Goal: Information Seeking & Learning: Learn about a topic

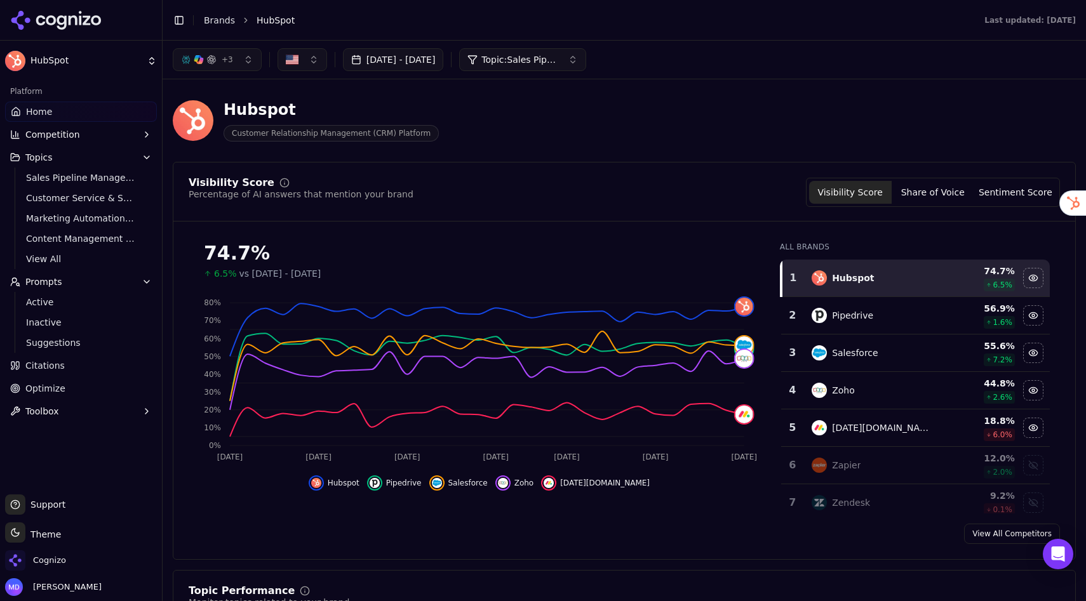
click at [220, 22] on link "Brands" at bounding box center [219, 20] width 31 height 10
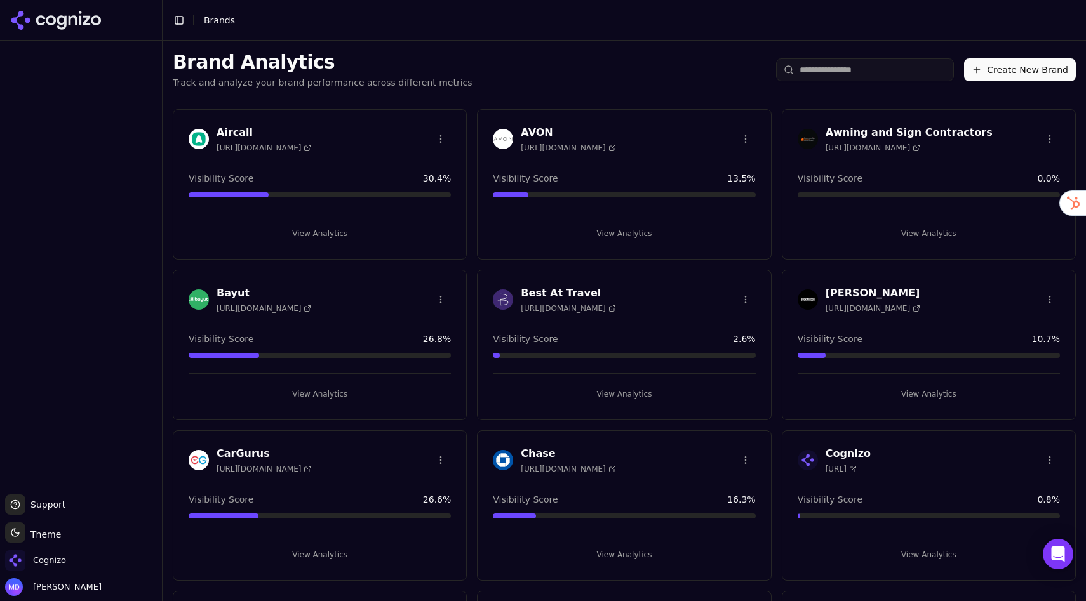
click at [643, 233] on button "View Analytics" at bounding box center [624, 233] width 262 height 20
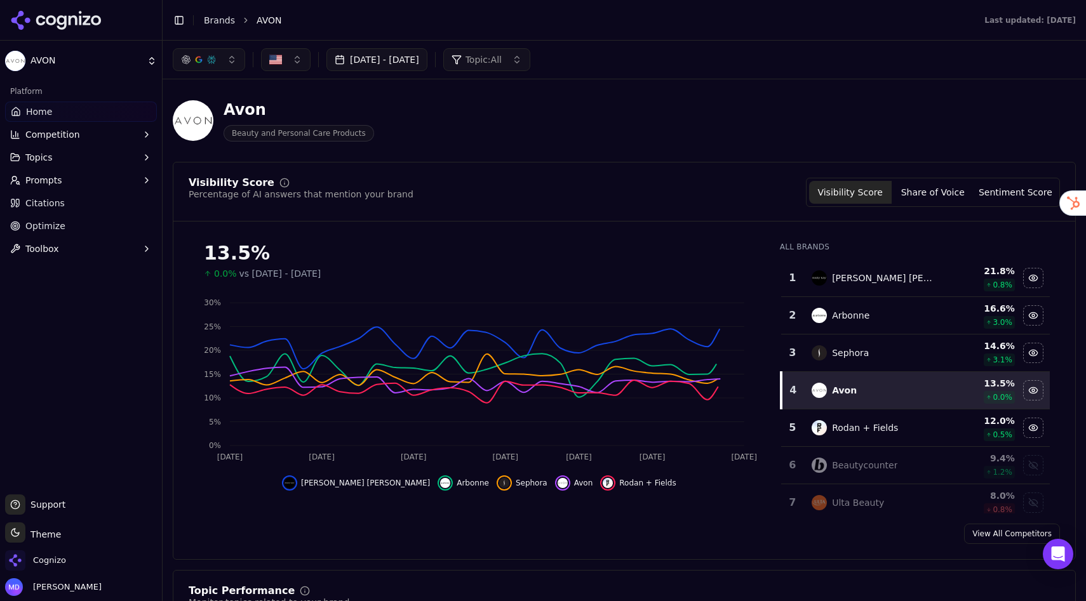
click at [40, 221] on span "Optimize" at bounding box center [45, 226] width 40 height 13
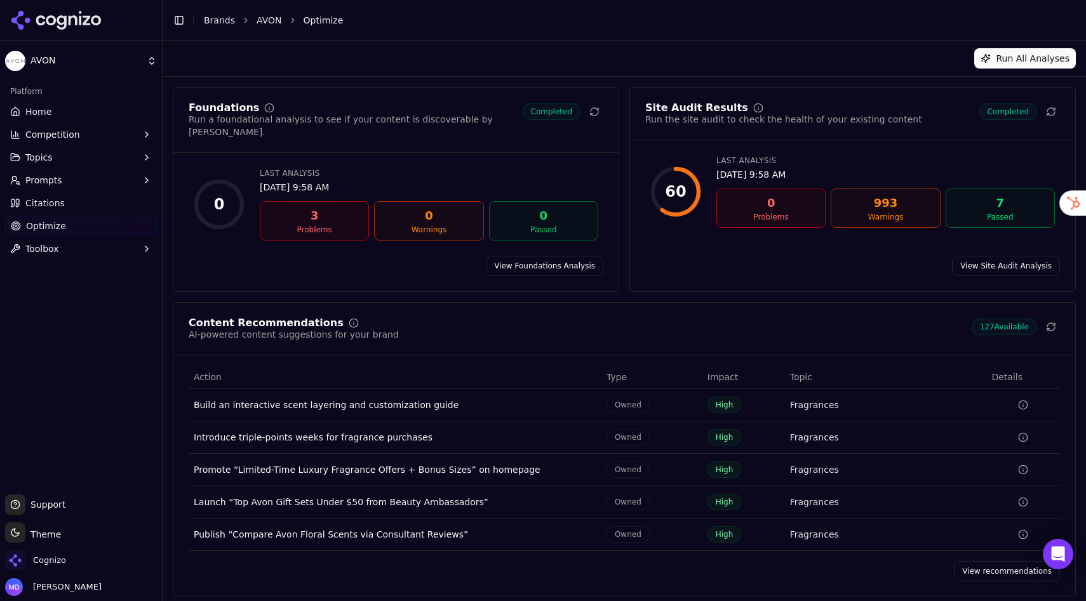
click at [217, 17] on link "Brands" at bounding box center [219, 20] width 31 height 10
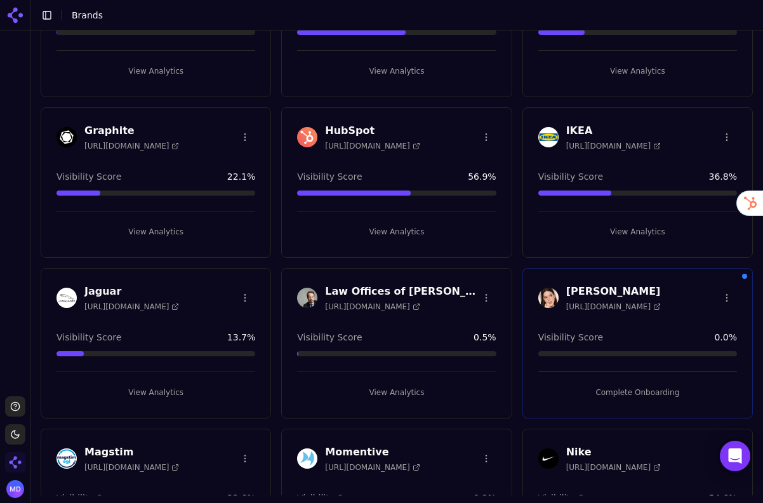
scroll to position [796, 0]
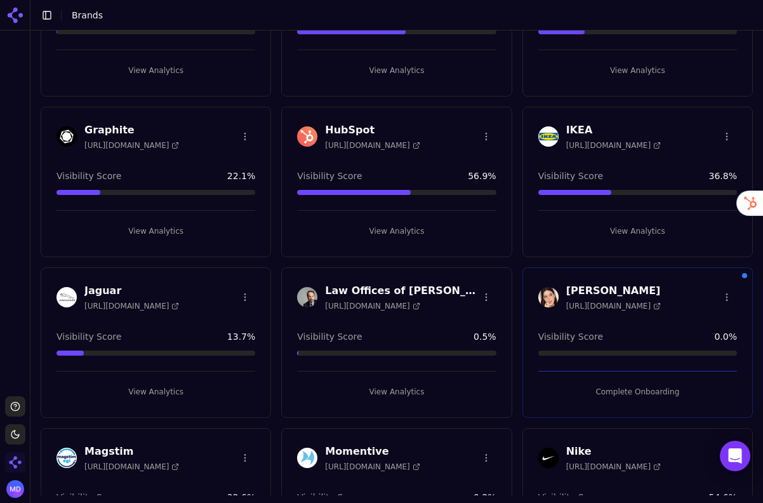
click at [637, 233] on button "View Analytics" at bounding box center [637, 231] width 199 height 20
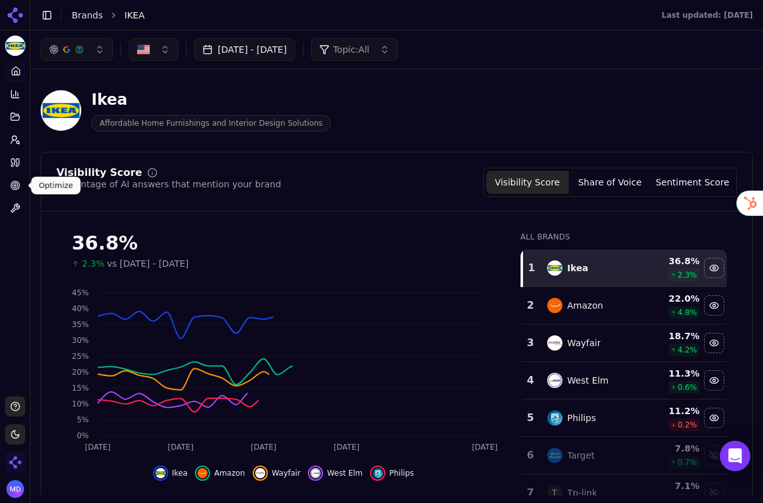
click at [13, 183] on circle at bounding box center [15, 185] width 5 height 5
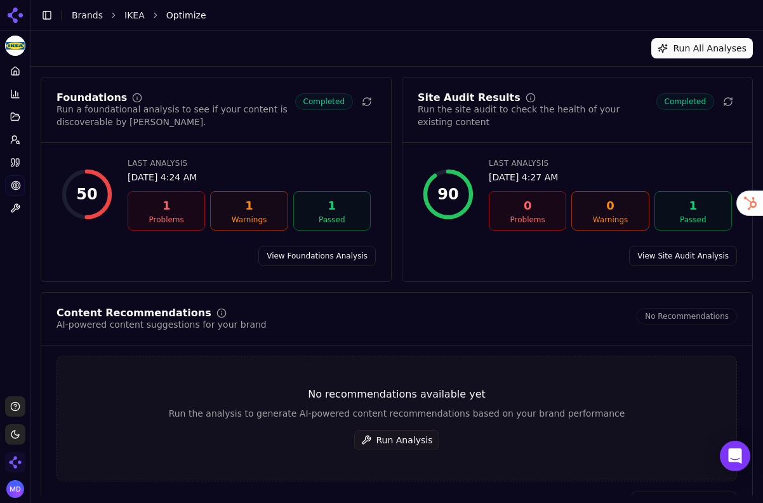
click at [411, 434] on button "Run Analysis" at bounding box center [397, 440] width 86 height 20
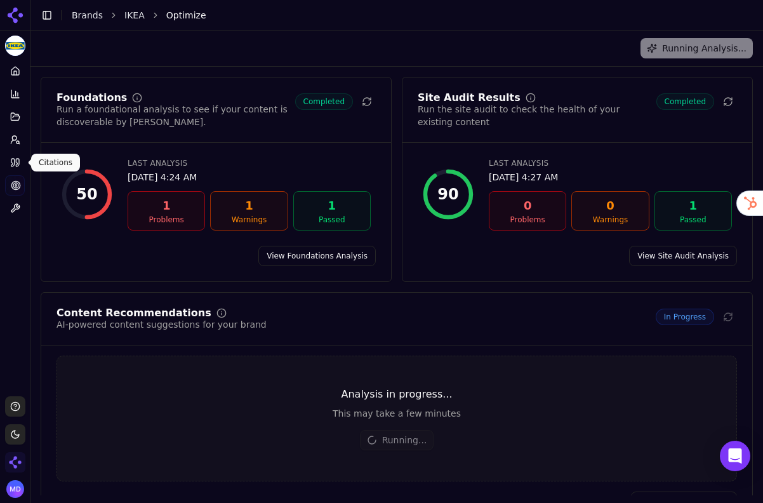
click at [11, 161] on icon at bounding box center [15, 162] width 10 height 10
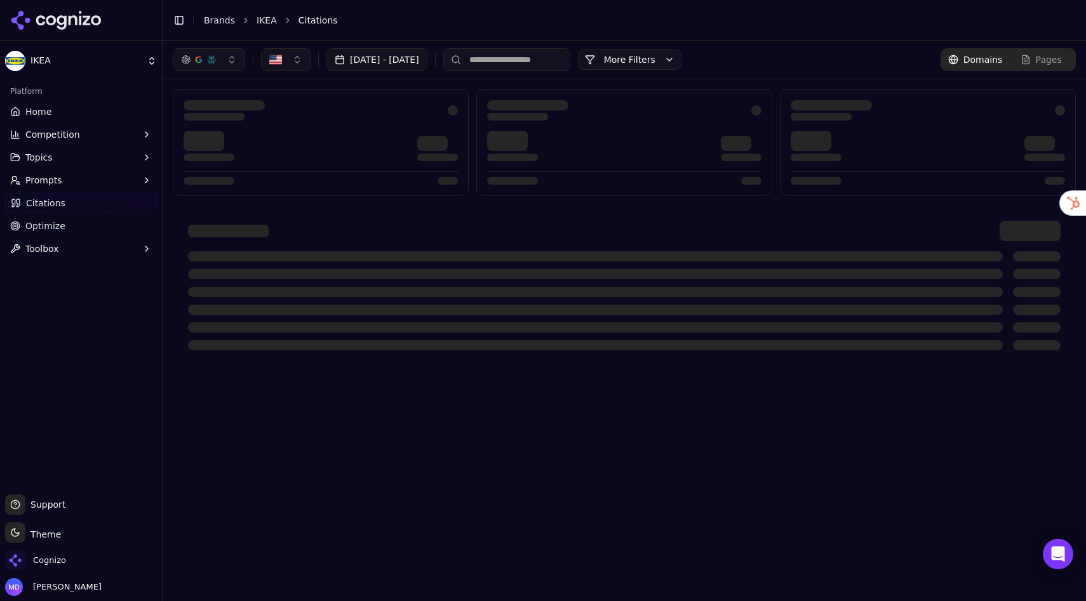
click at [59, 177] on span "Prompts" at bounding box center [43, 180] width 37 height 13
click at [218, 20] on link "Brands" at bounding box center [219, 20] width 31 height 10
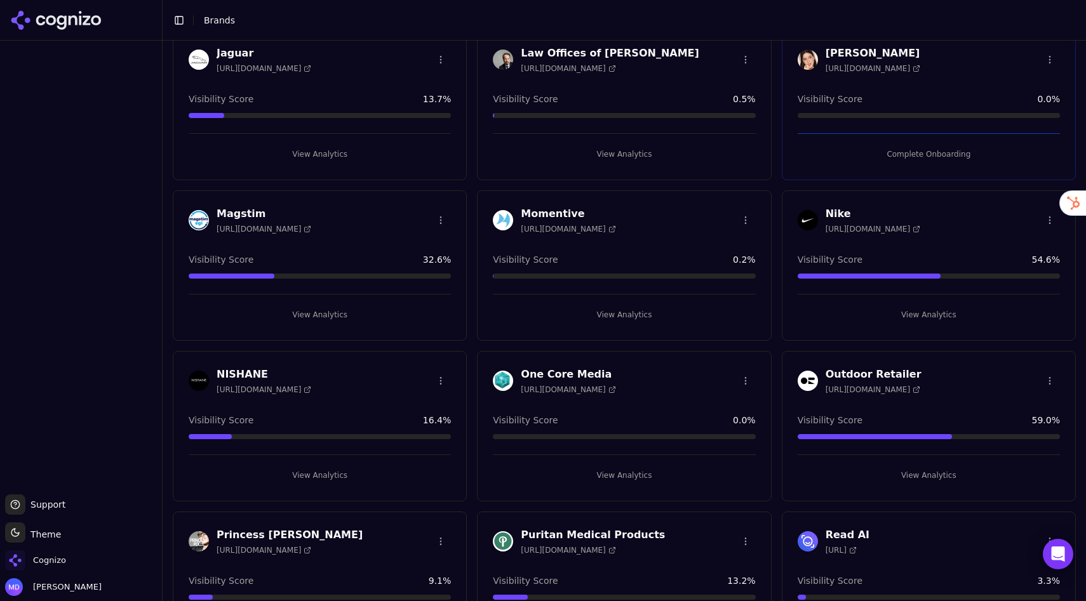
scroll to position [1046, 0]
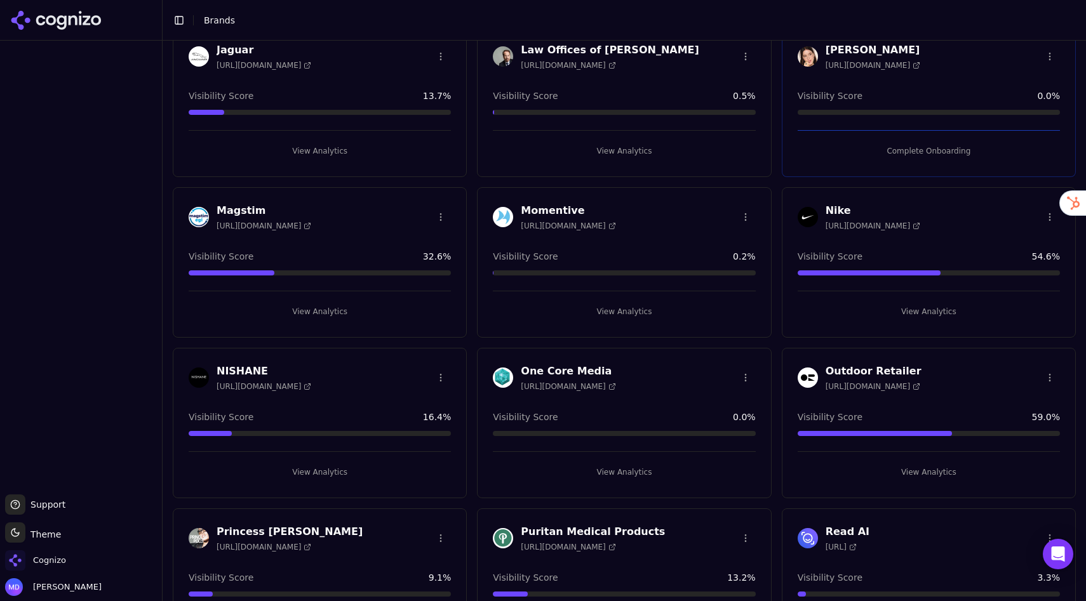
click at [909, 311] on button "View Analytics" at bounding box center [928, 312] width 262 height 20
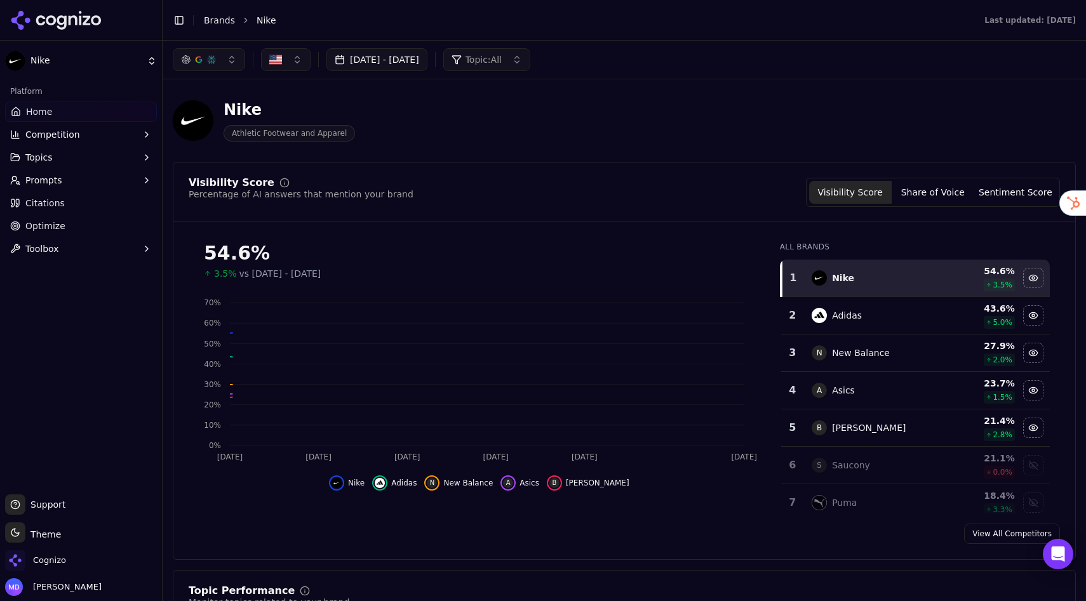
click at [54, 219] on link "Optimize" at bounding box center [81, 226] width 152 height 20
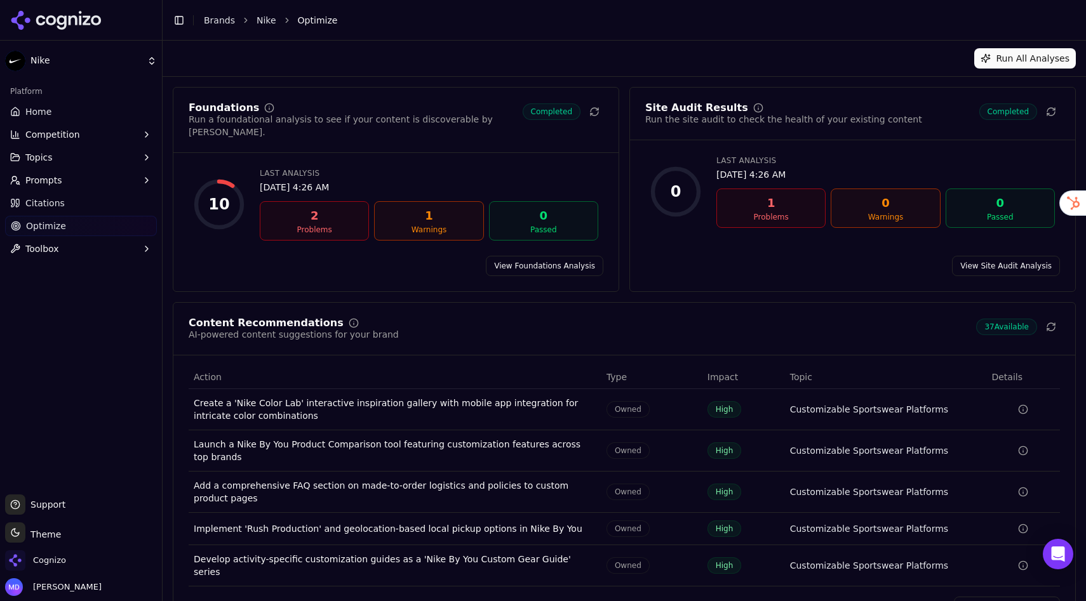
click at [216, 23] on link "Brands" at bounding box center [219, 20] width 31 height 10
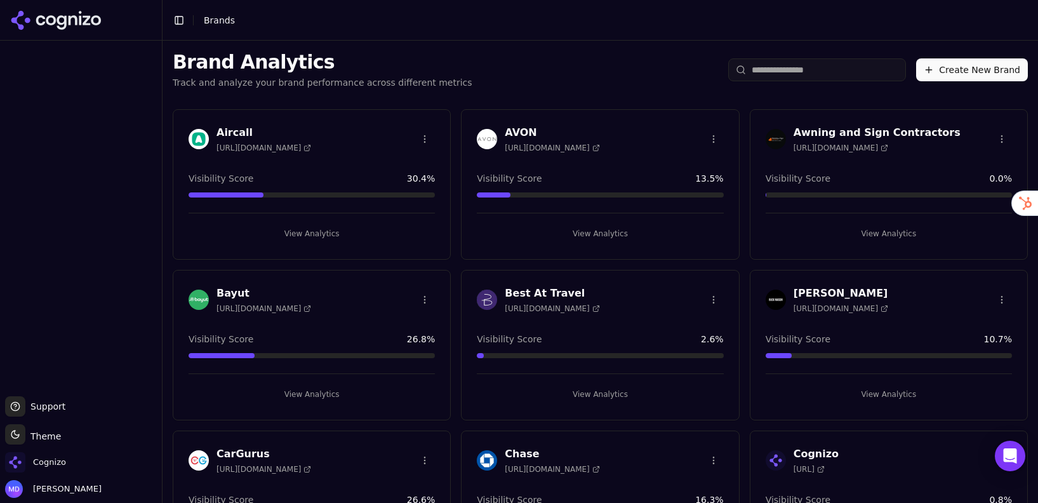
click at [796, 79] on input "search" at bounding box center [817, 69] width 178 height 23
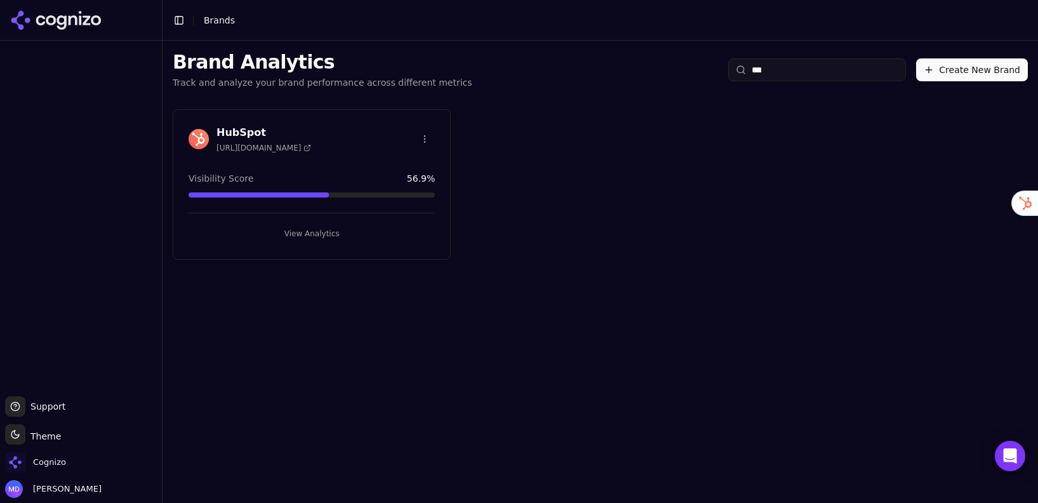
type input "***"
click at [341, 229] on button "View Analytics" at bounding box center [312, 233] width 246 height 20
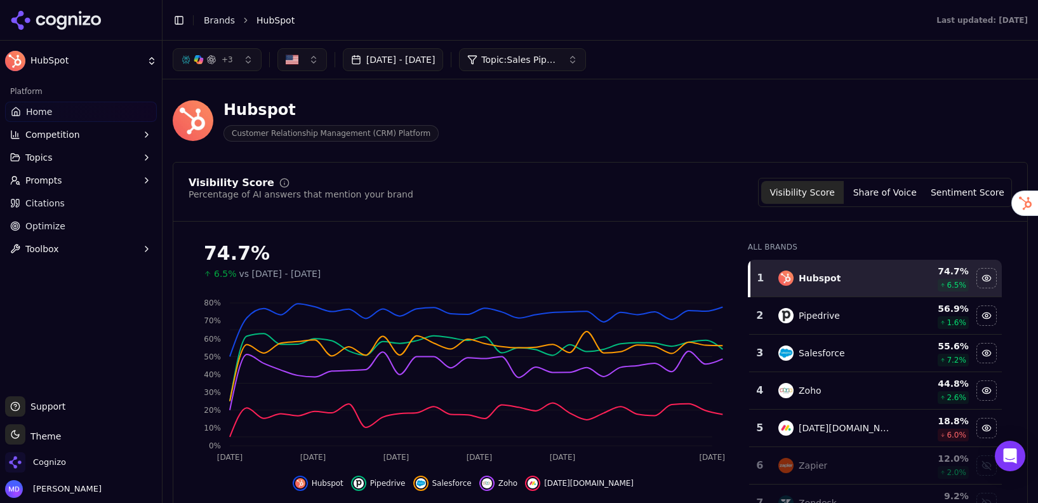
click at [73, 199] on link "Citations" at bounding box center [81, 203] width 152 height 20
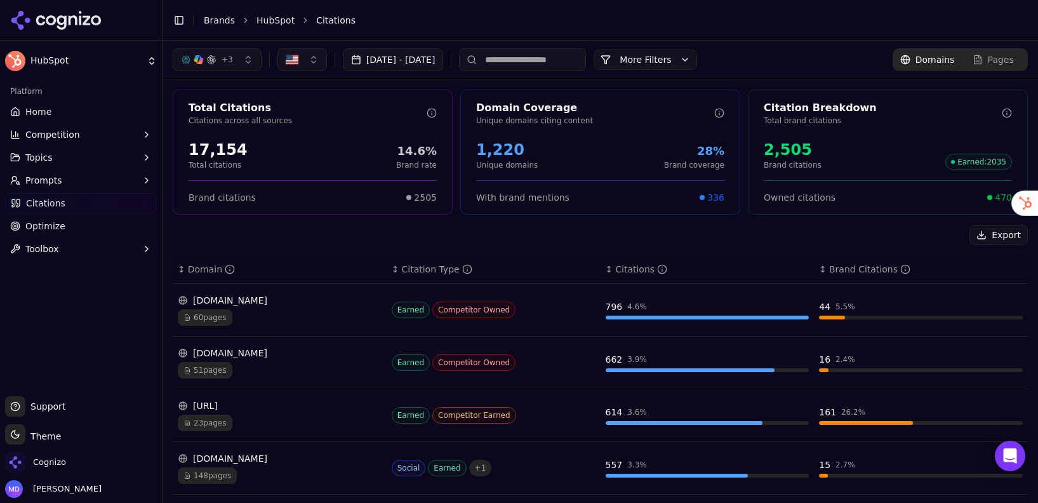
click at [66, 179] on button "Prompts" at bounding box center [81, 180] width 152 height 20
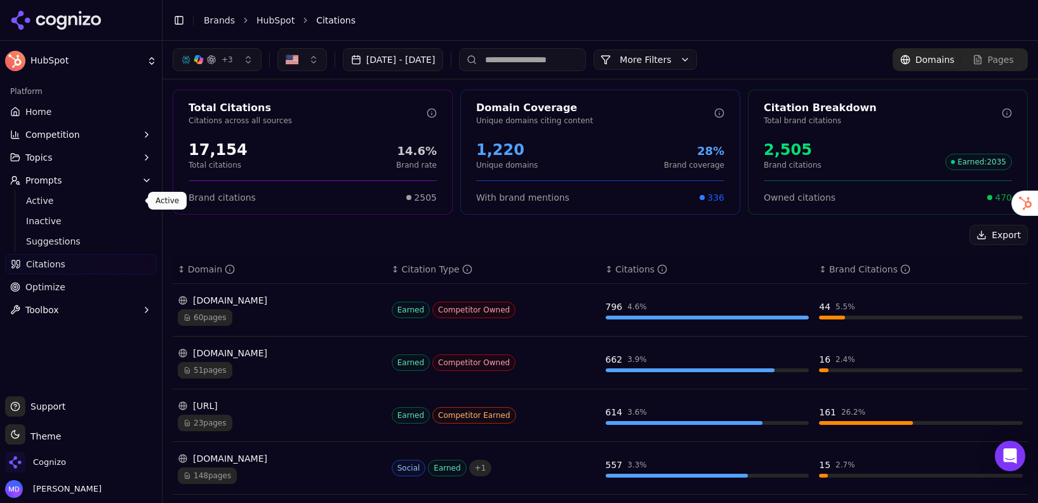
click at [66, 199] on span "Active" at bounding box center [81, 200] width 110 height 13
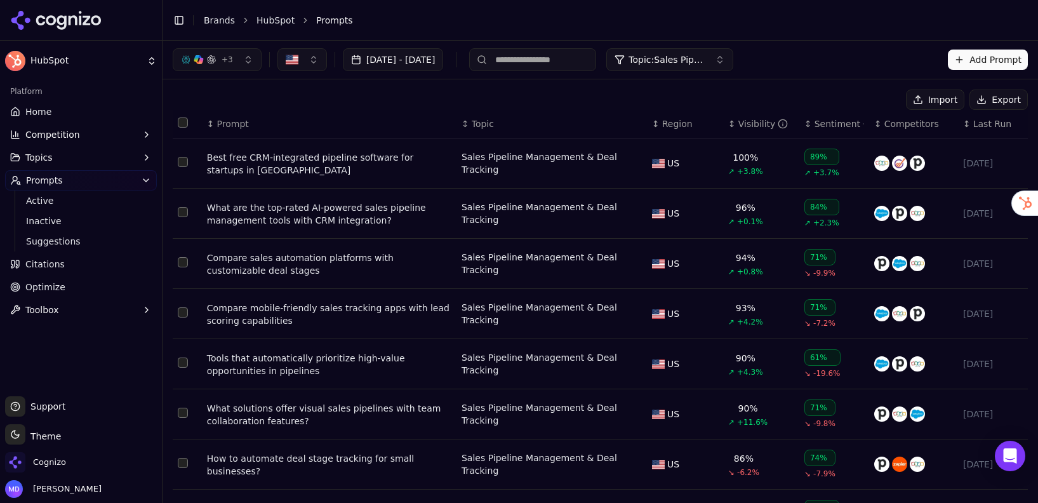
click at [62, 117] on link "Home" at bounding box center [81, 112] width 152 height 20
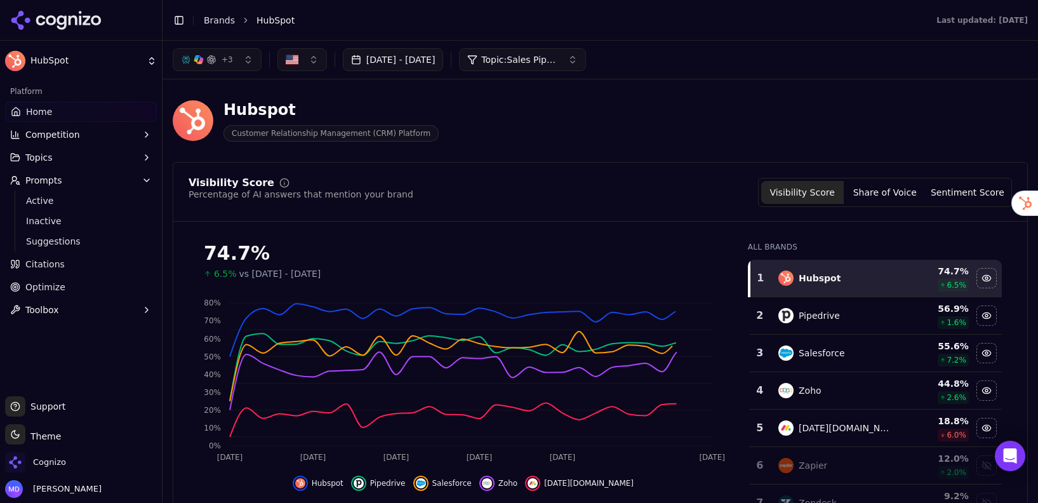
click at [57, 285] on span "Optimize" at bounding box center [45, 287] width 40 height 13
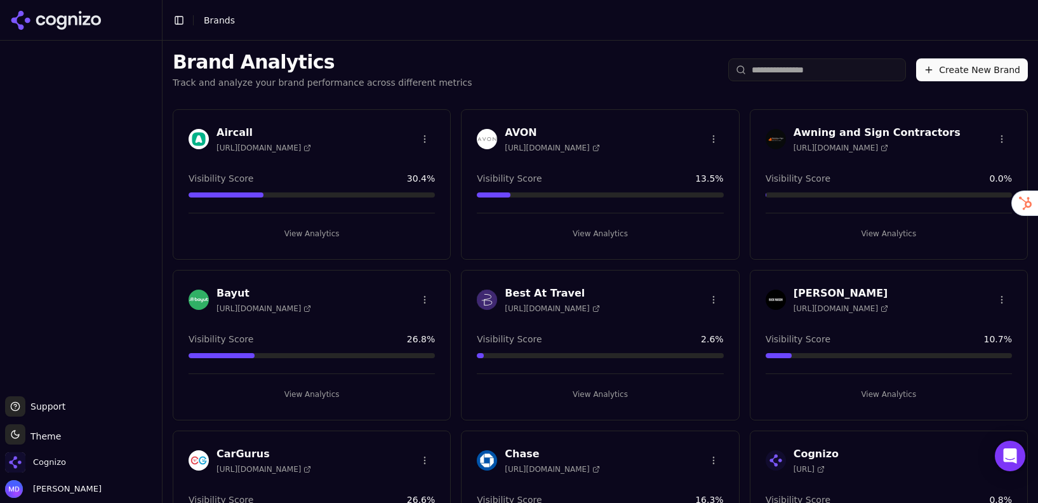
click at [813, 62] on input "search" at bounding box center [817, 69] width 178 height 23
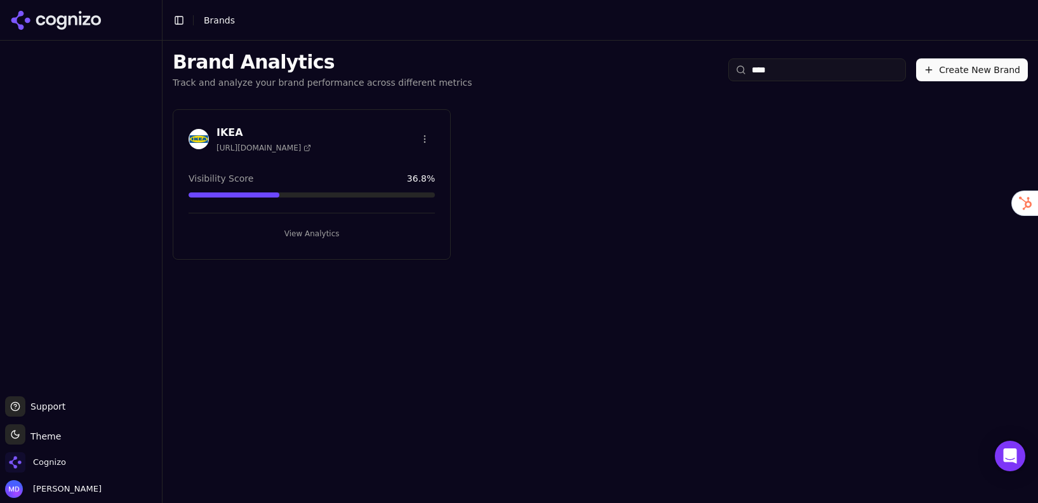
type input "****"
click at [336, 236] on button "View Analytics" at bounding box center [312, 233] width 246 height 20
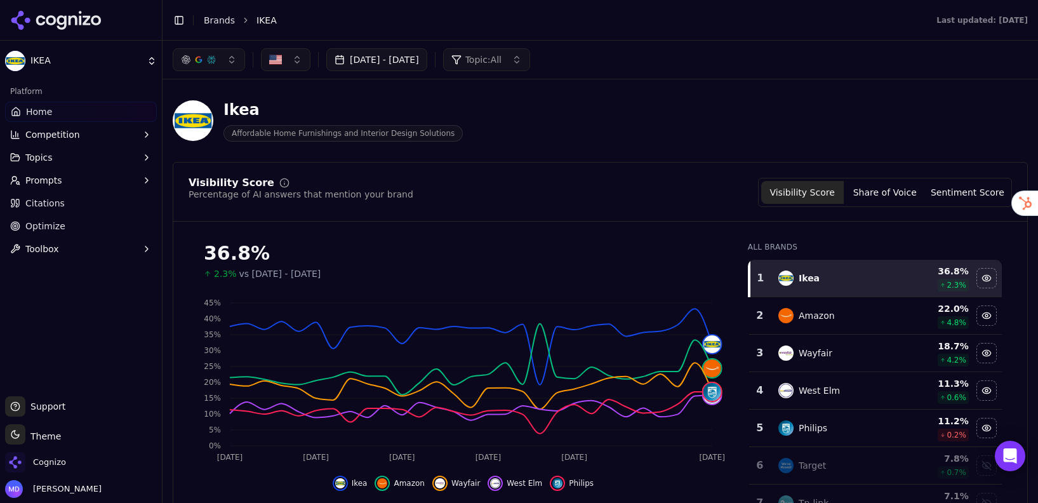
click at [217, 20] on link "Brands" at bounding box center [219, 20] width 31 height 10
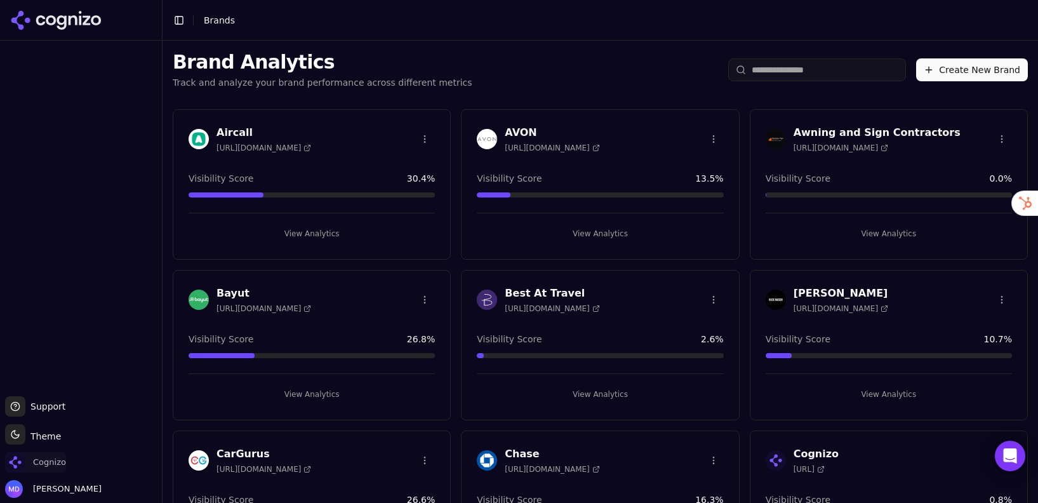
click at [49, 461] on span "Cognizo" at bounding box center [49, 462] width 33 height 11
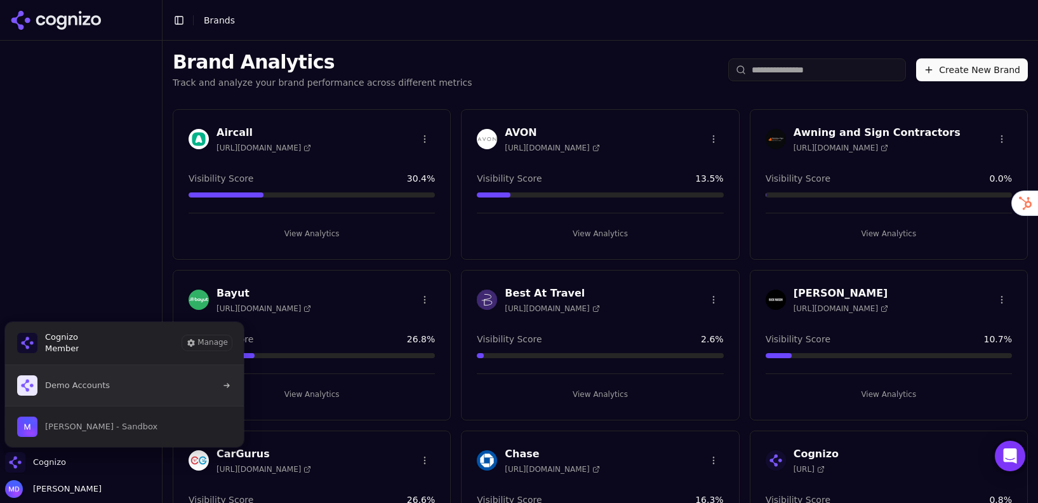
click at [88, 394] on span "Demo Accounts" at bounding box center [63, 385] width 93 height 20
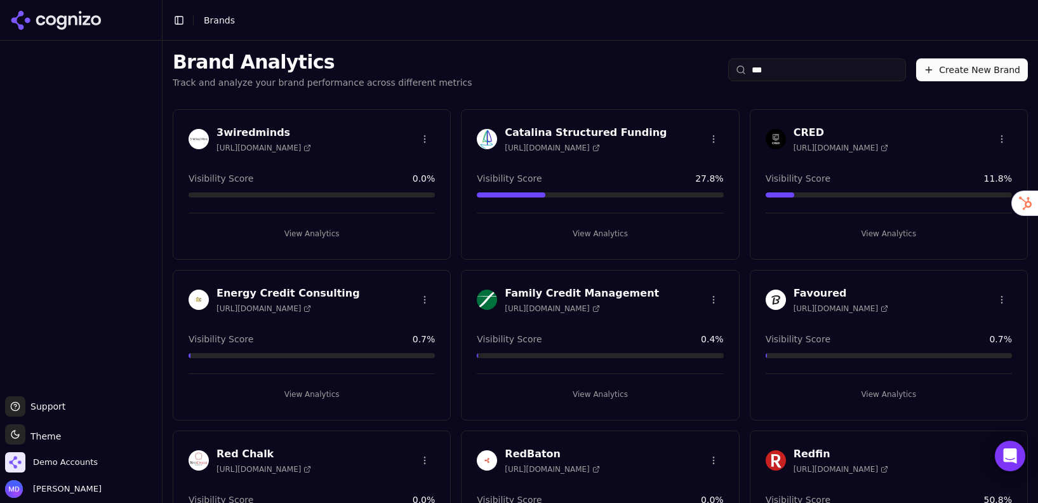
click at [778, 68] on input "***" at bounding box center [817, 69] width 178 height 23
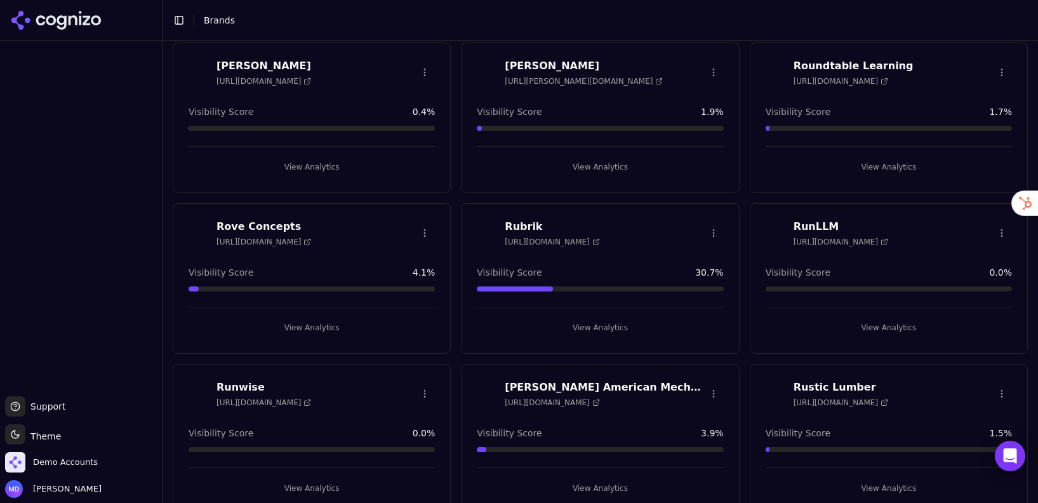
scroll to position [56130, 0]
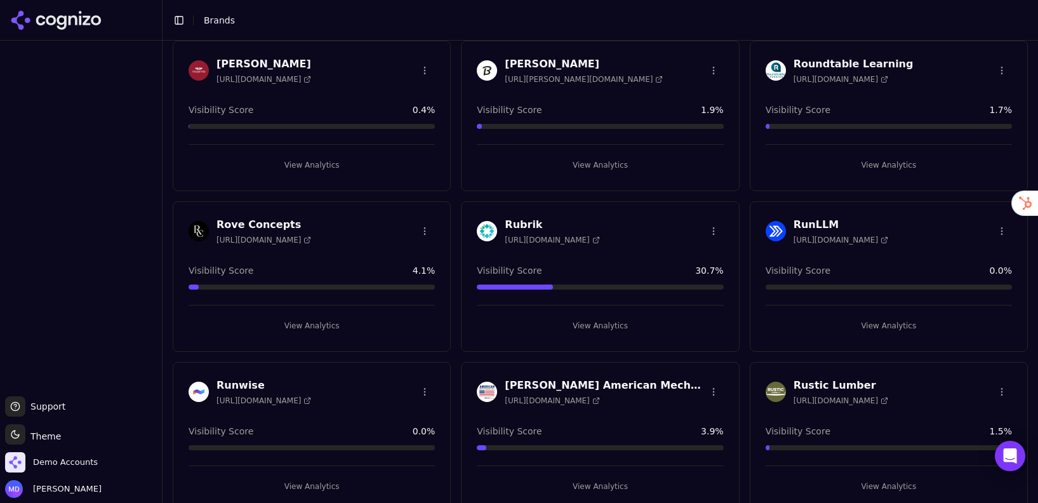
type input "*"
click at [267, 225] on h3 "Rove Concepts" at bounding box center [264, 224] width 95 height 15
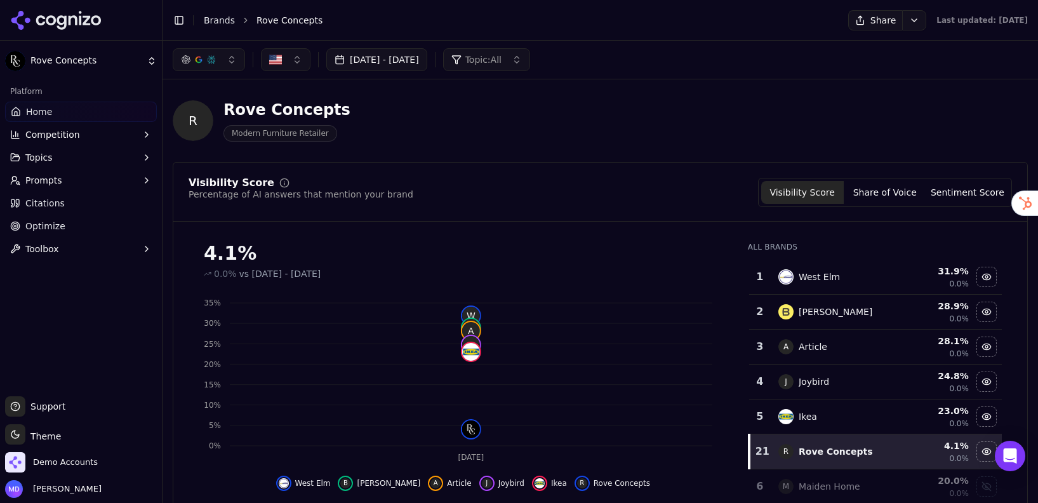
click at [51, 224] on span "Optimize" at bounding box center [45, 226] width 40 height 13
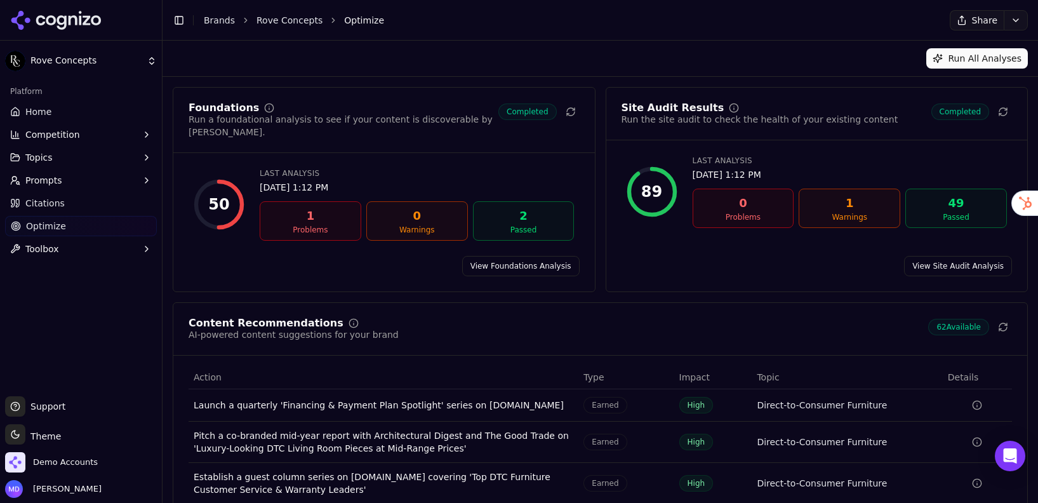
click at [50, 203] on span "Citations" at bounding box center [44, 203] width 39 height 13
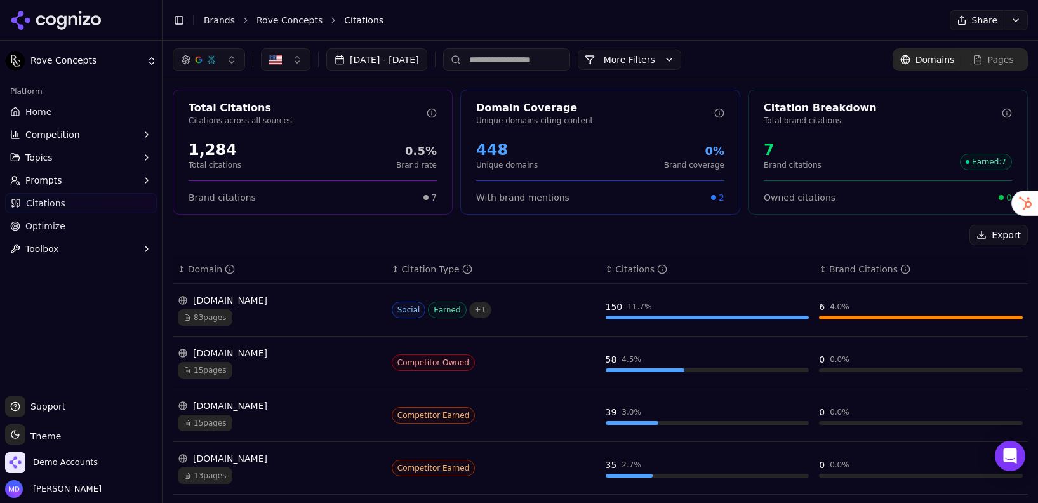
click at [50, 185] on span "Prompts" at bounding box center [43, 180] width 37 height 13
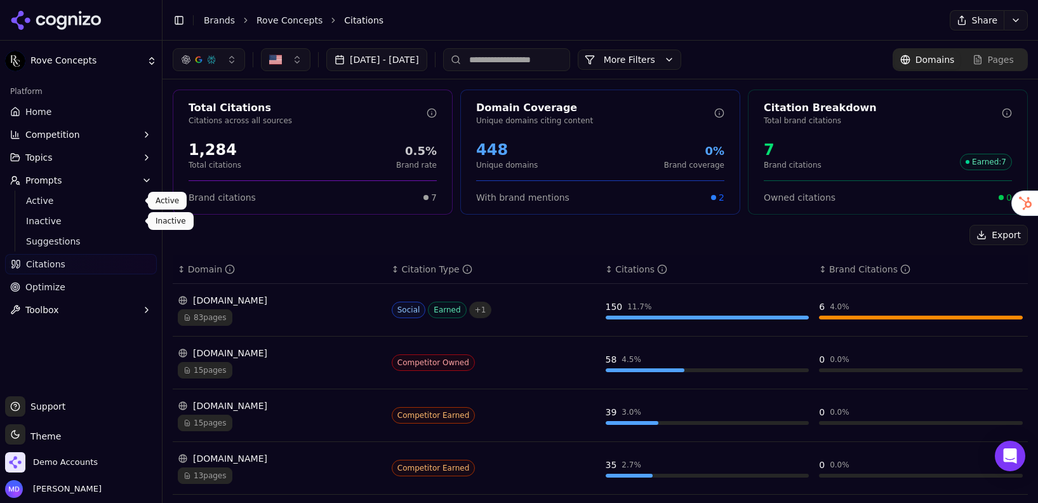
click at [43, 206] on span "Active" at bounding box center [81, 200] width 110 height 13
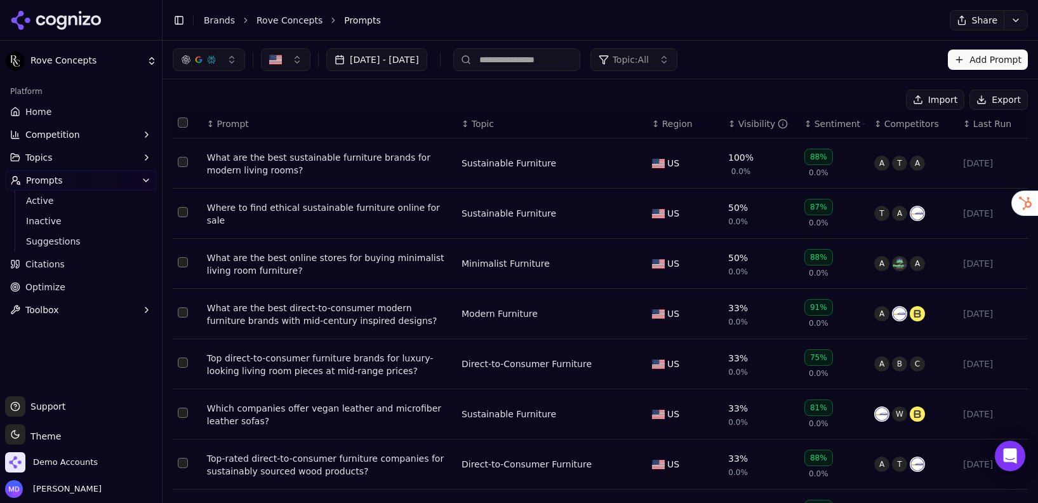
click at [50, 110] on link "Home" at bounding box center [81, 112] width 152 height 20
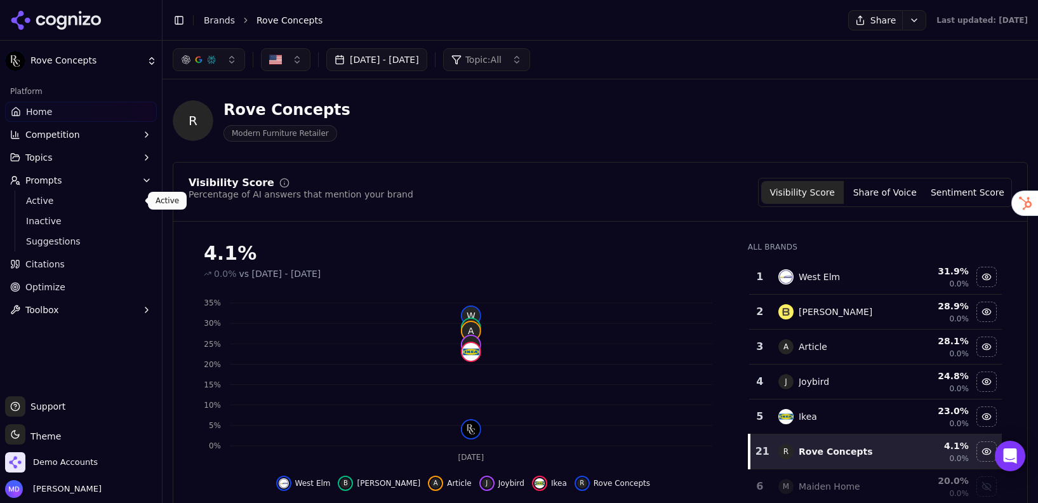
click at [90, 203] on span "Active" at bounding box center [81, 200] width 110 height 13
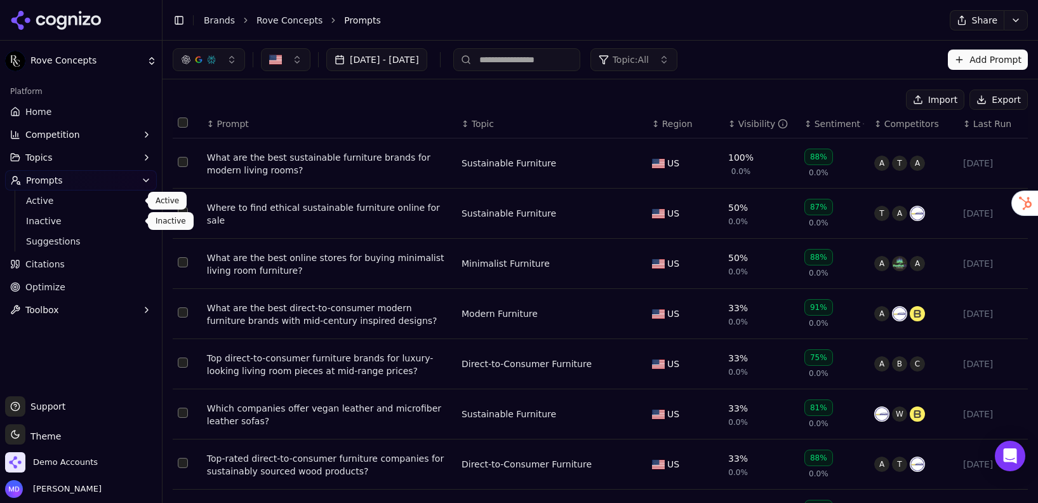
click at [267, 165] on div "What are the best sustainable furniture brands for modern living rooms?" at bounding box center [329, 163] width 244 height 25
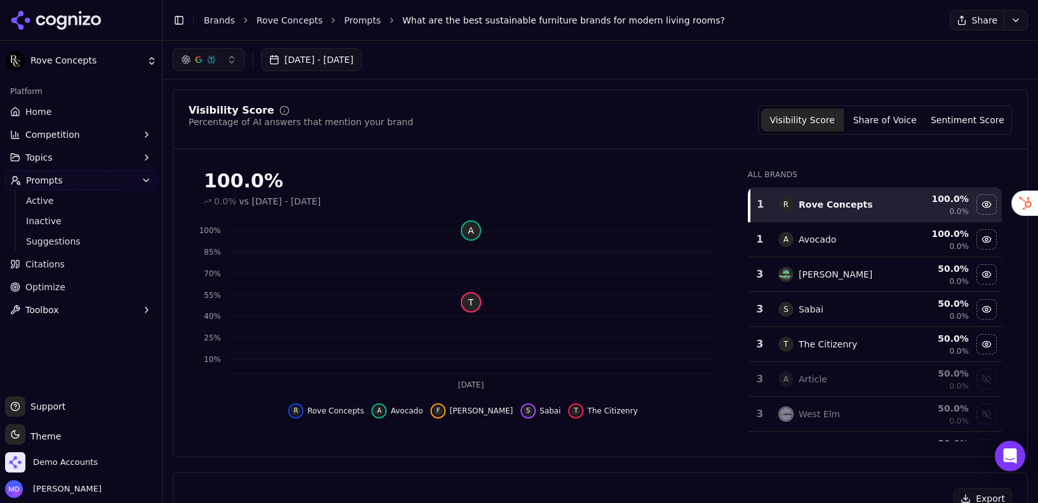
click at [54, 267] on span "Citations" at bounding box center [44, 264] width 39 height 13
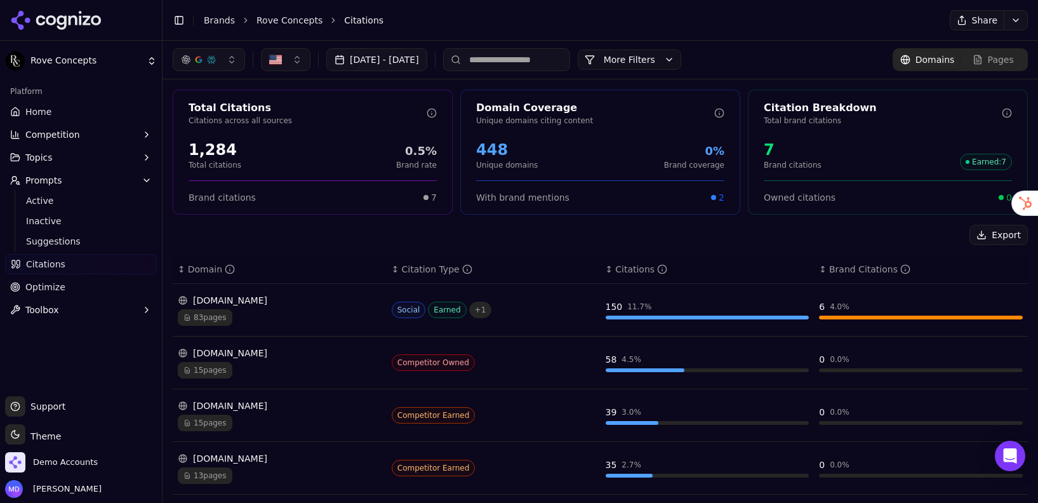
click at [50, 286] on span "Optimize" at bounding box center [45, 287] width 40 height 13
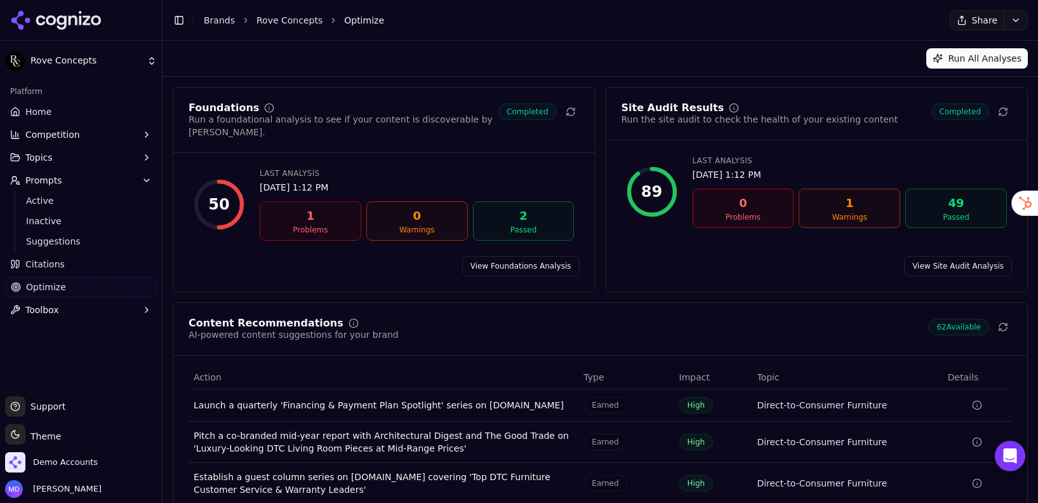
click at [77, 102] on link "Home" at bounding box center [81, 112] width 152 height 20
